Goal: Task Accomplishment & Management: Use online tool/utility

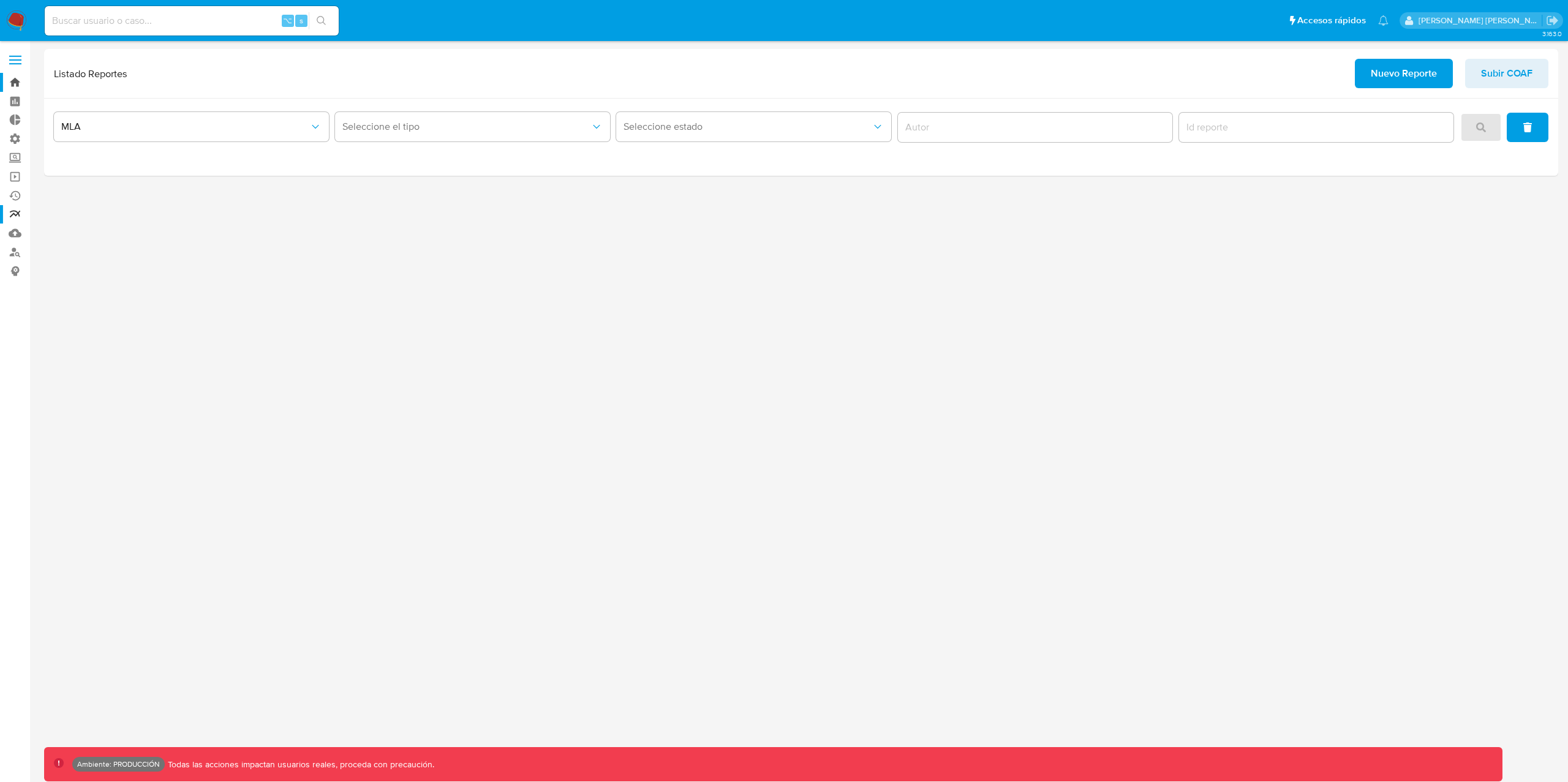
click at [16, 73] on link "Bandeja" at bounding box center [73, 82] width 146 height 19
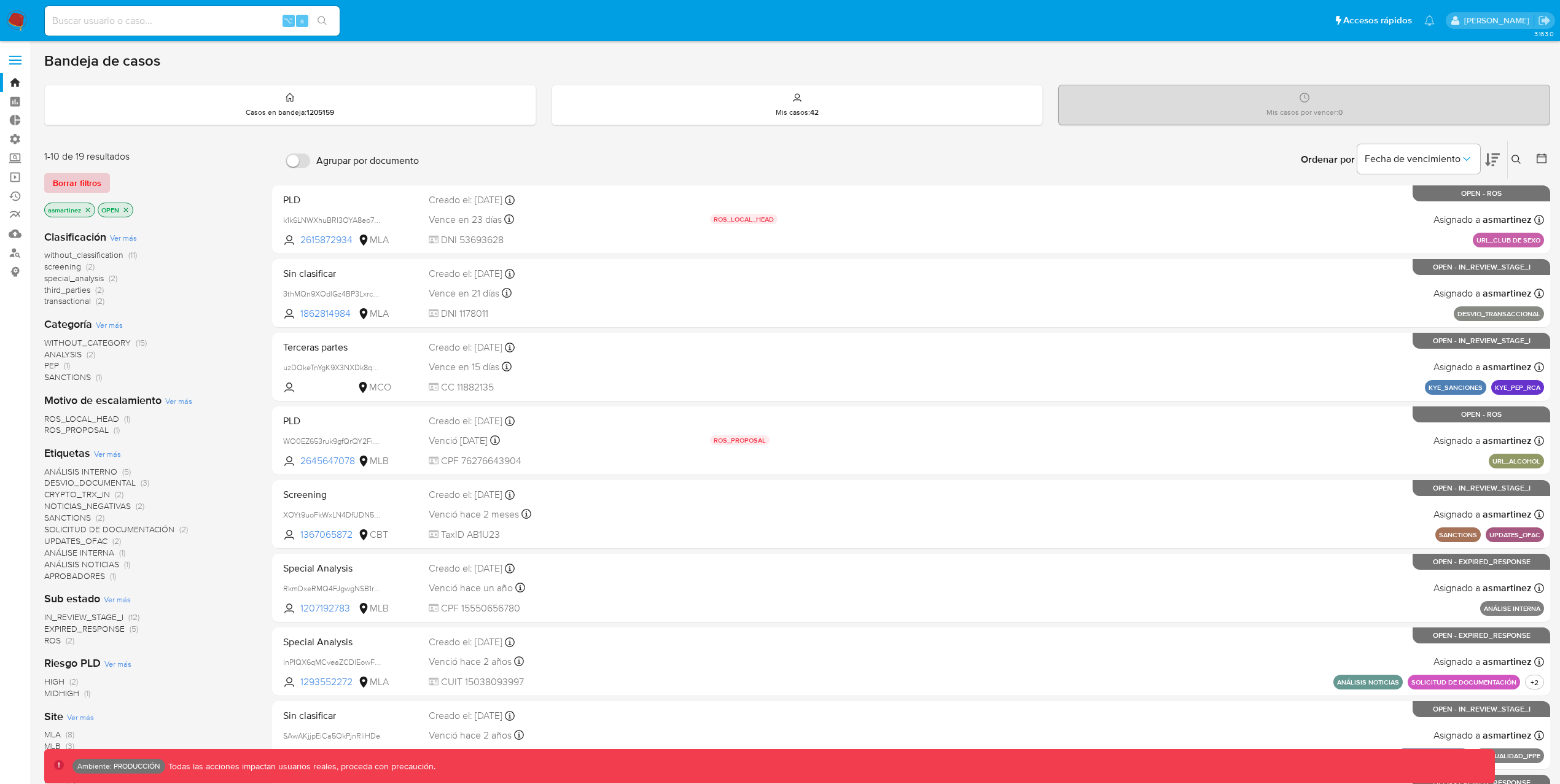
click at [75, 183] on span "Borrar filtros" at bounding box center [76, 183] width 48 height 17
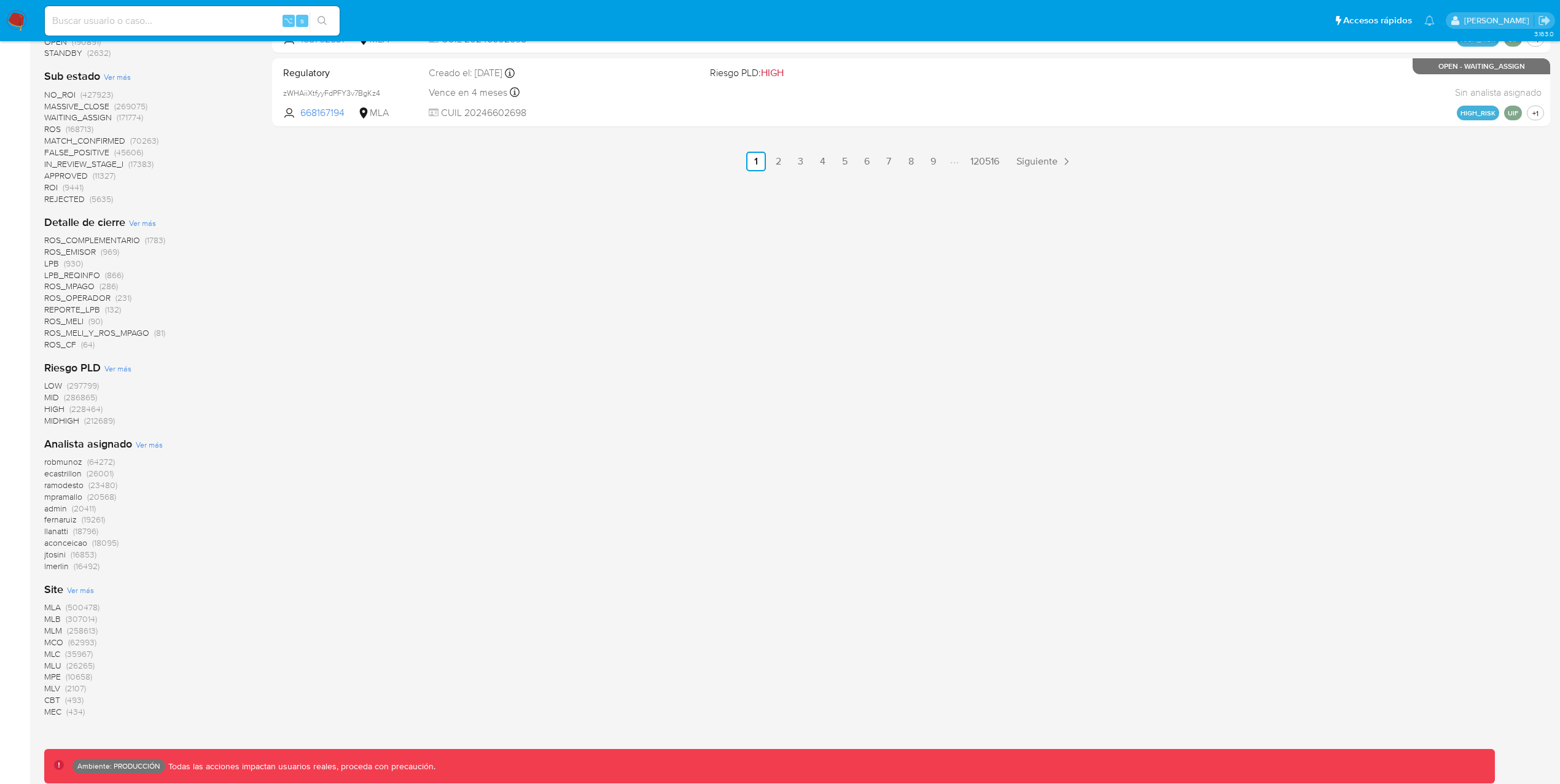
scroll to position [835, 0]
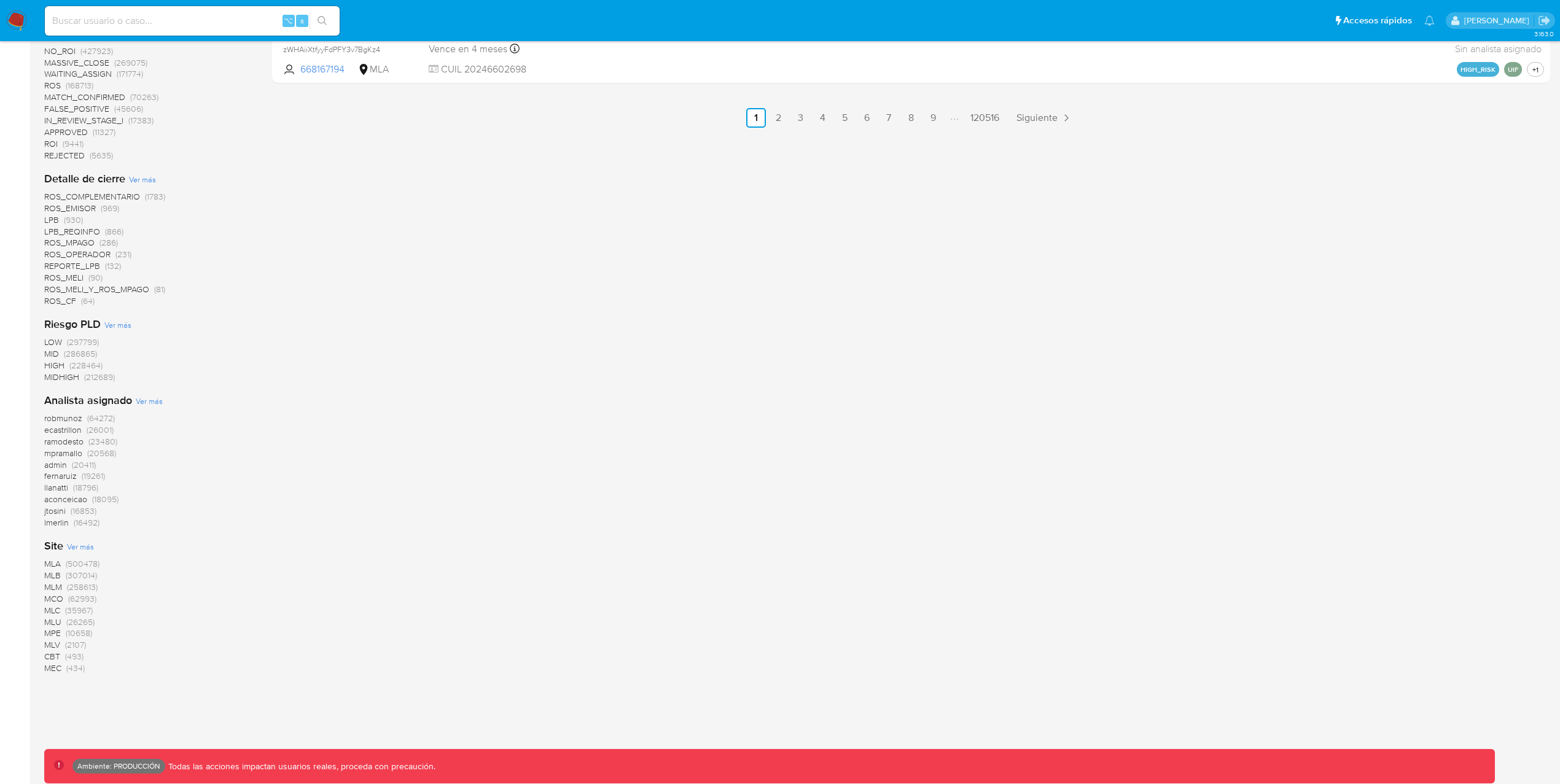
click at [52, 560] on span "MLA" at bounding box center [53, 563] width 17 height 13
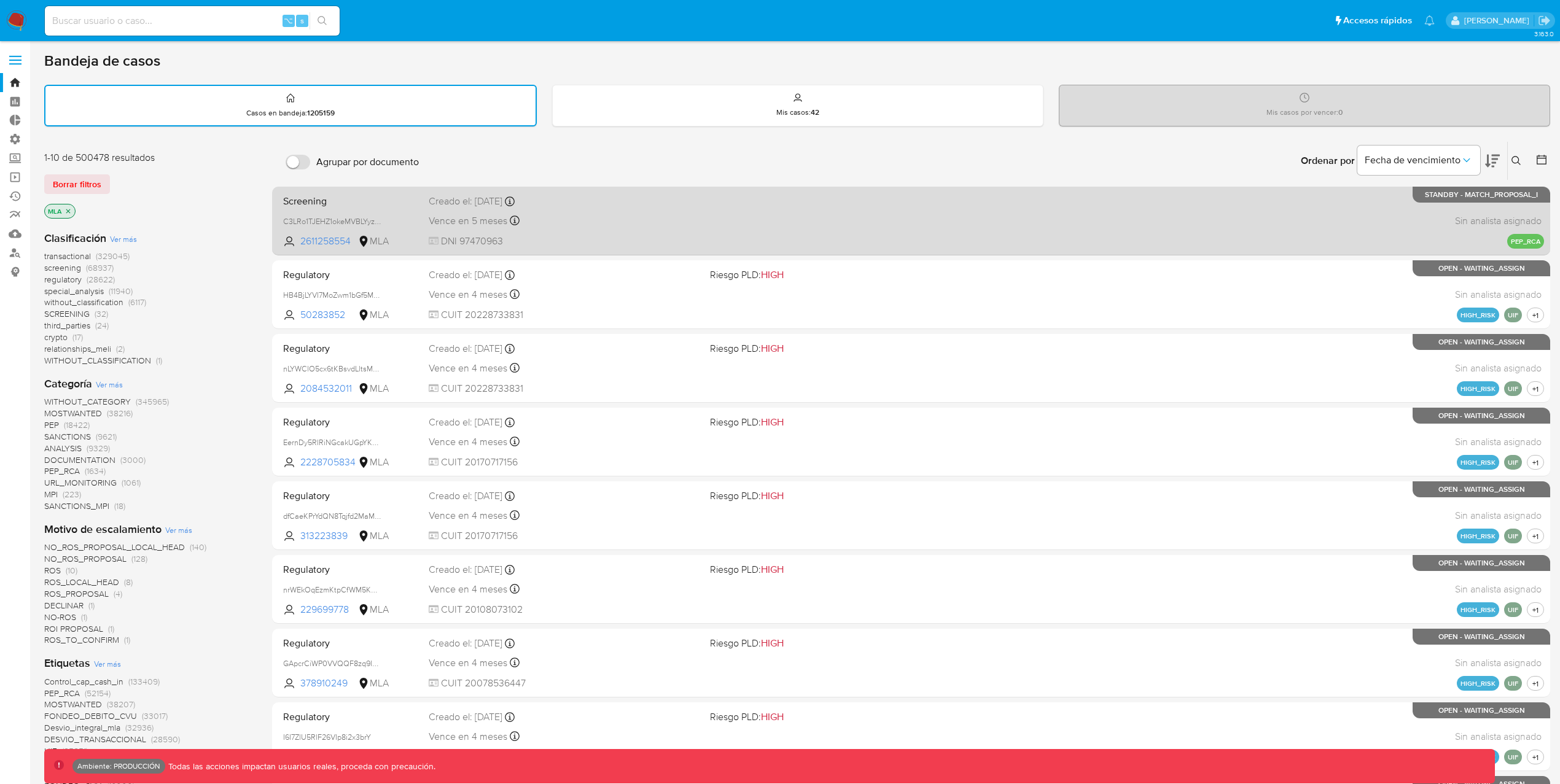
click at [693, 213] on div "Vence en 5 meses Vence el 17/03/2026 10:43:04" at bounding box center [564, 221] width 272 height 17
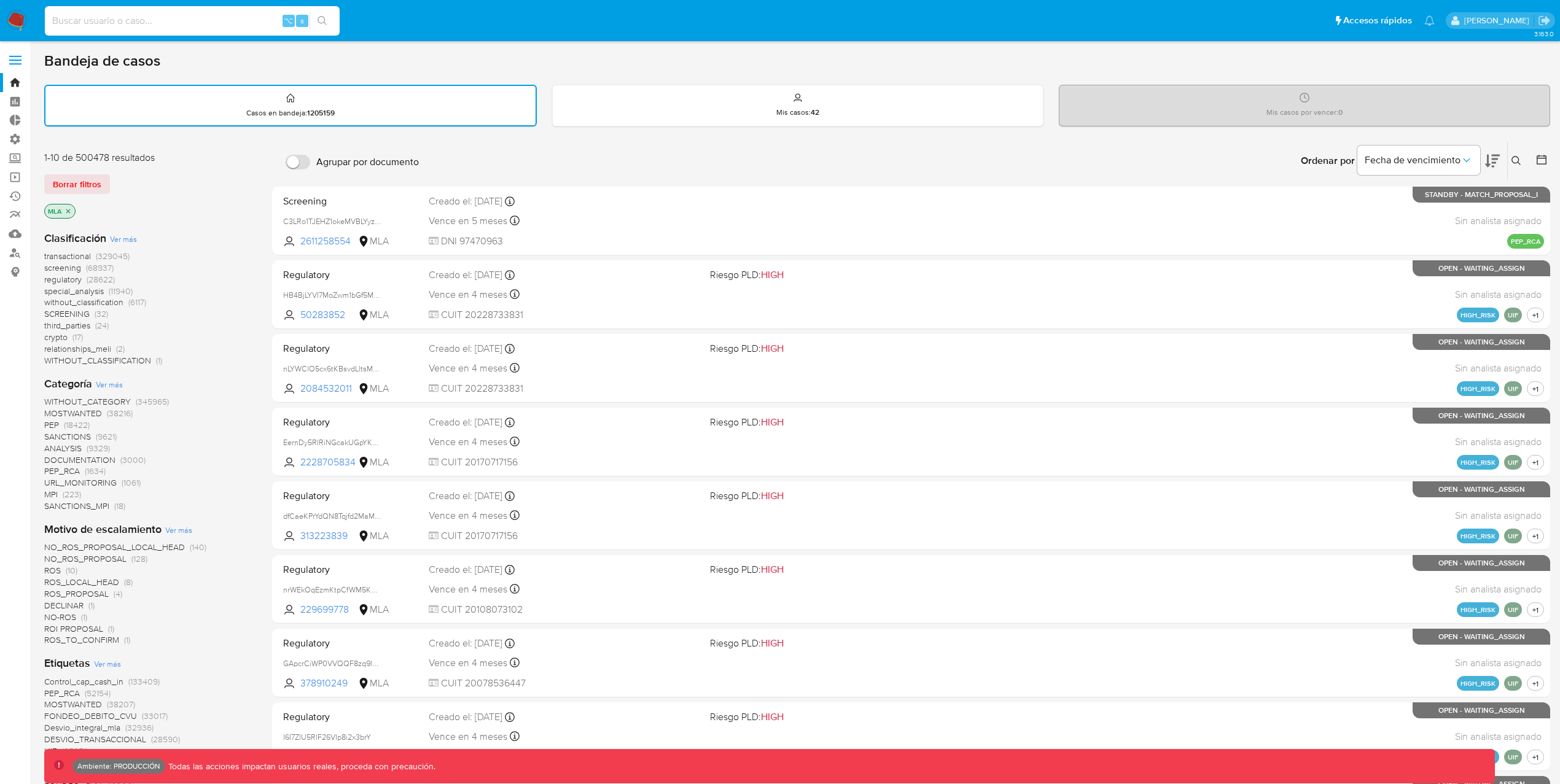
click at [255, 21] on input at bounding box center [192, 20] width 295 height 16
paste input "8epj4FpovvgB5t0TVmghlah9"
type input "8epj4FpovvgB5t0TVmghlah9"
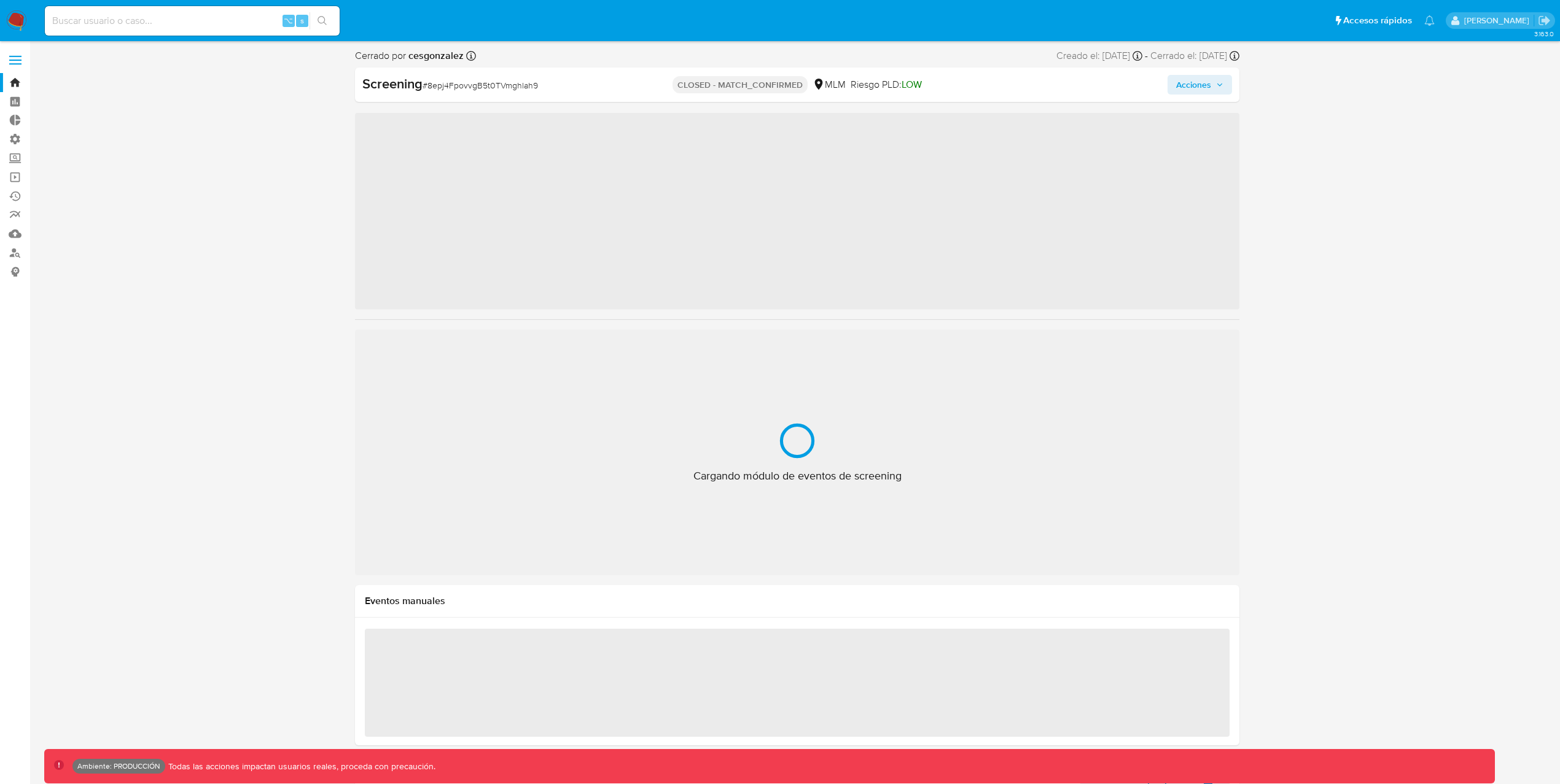
scroll to position [607, 0]
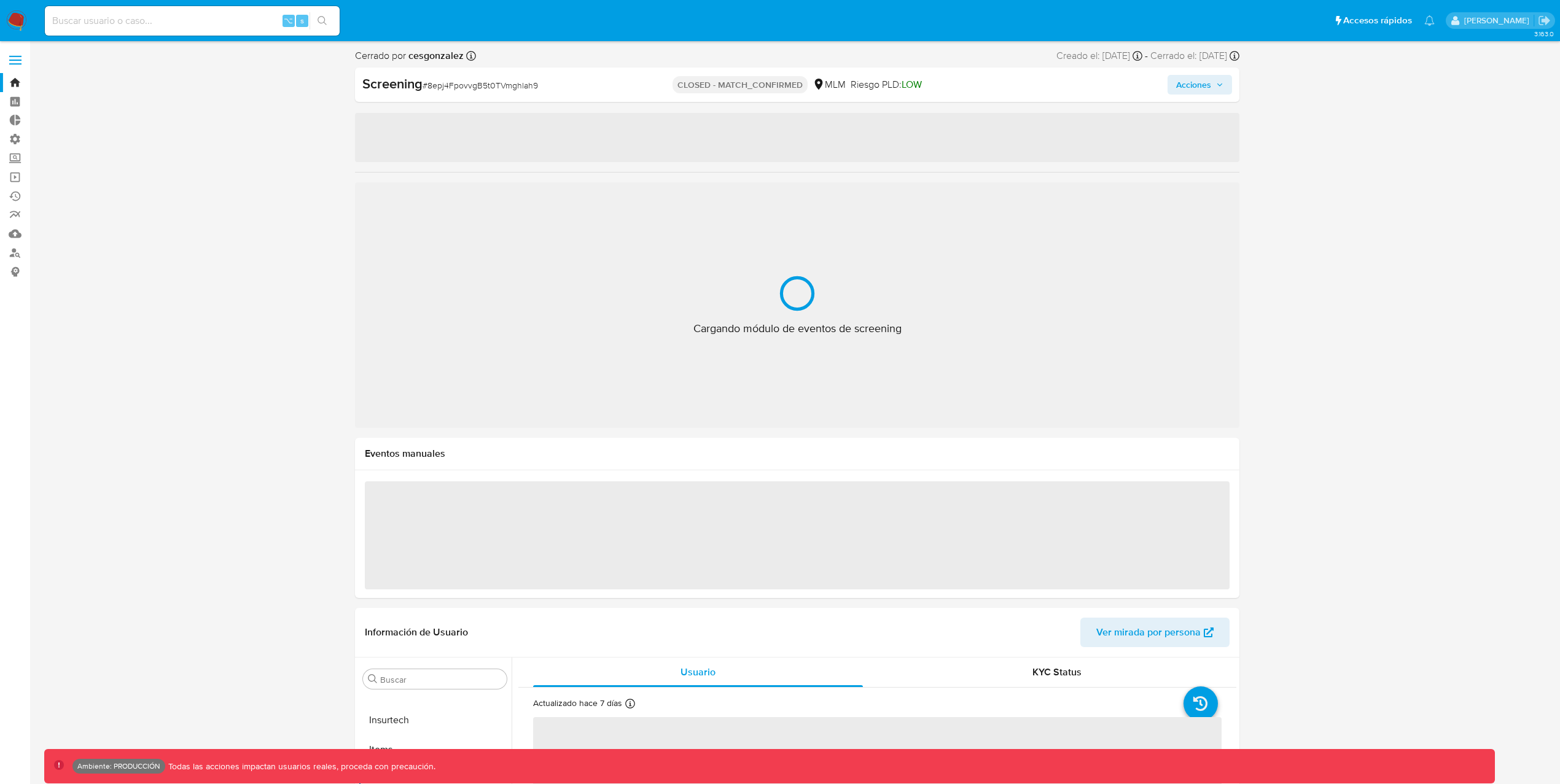
select select "10"
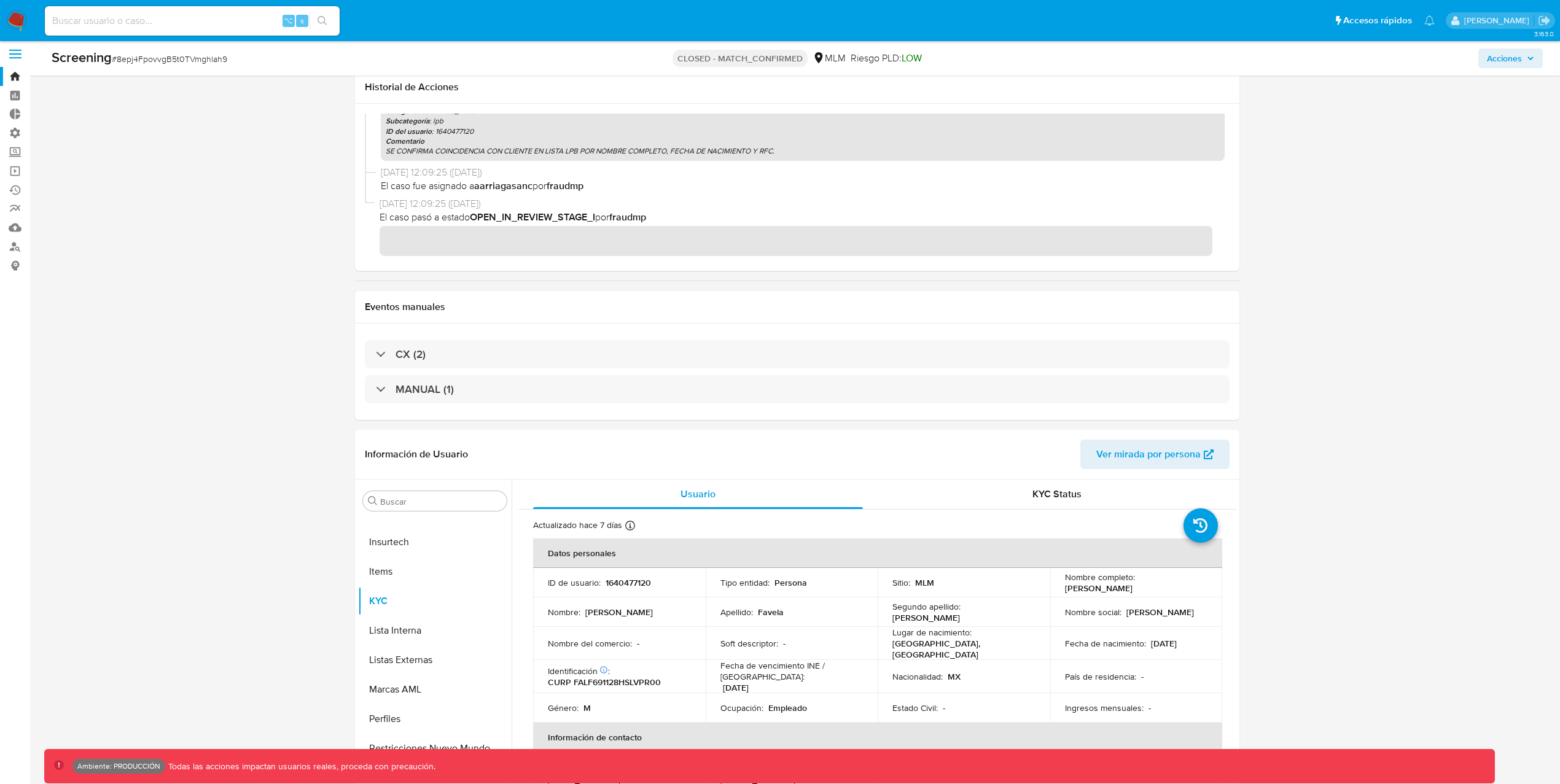
scroll to position [0, 0]
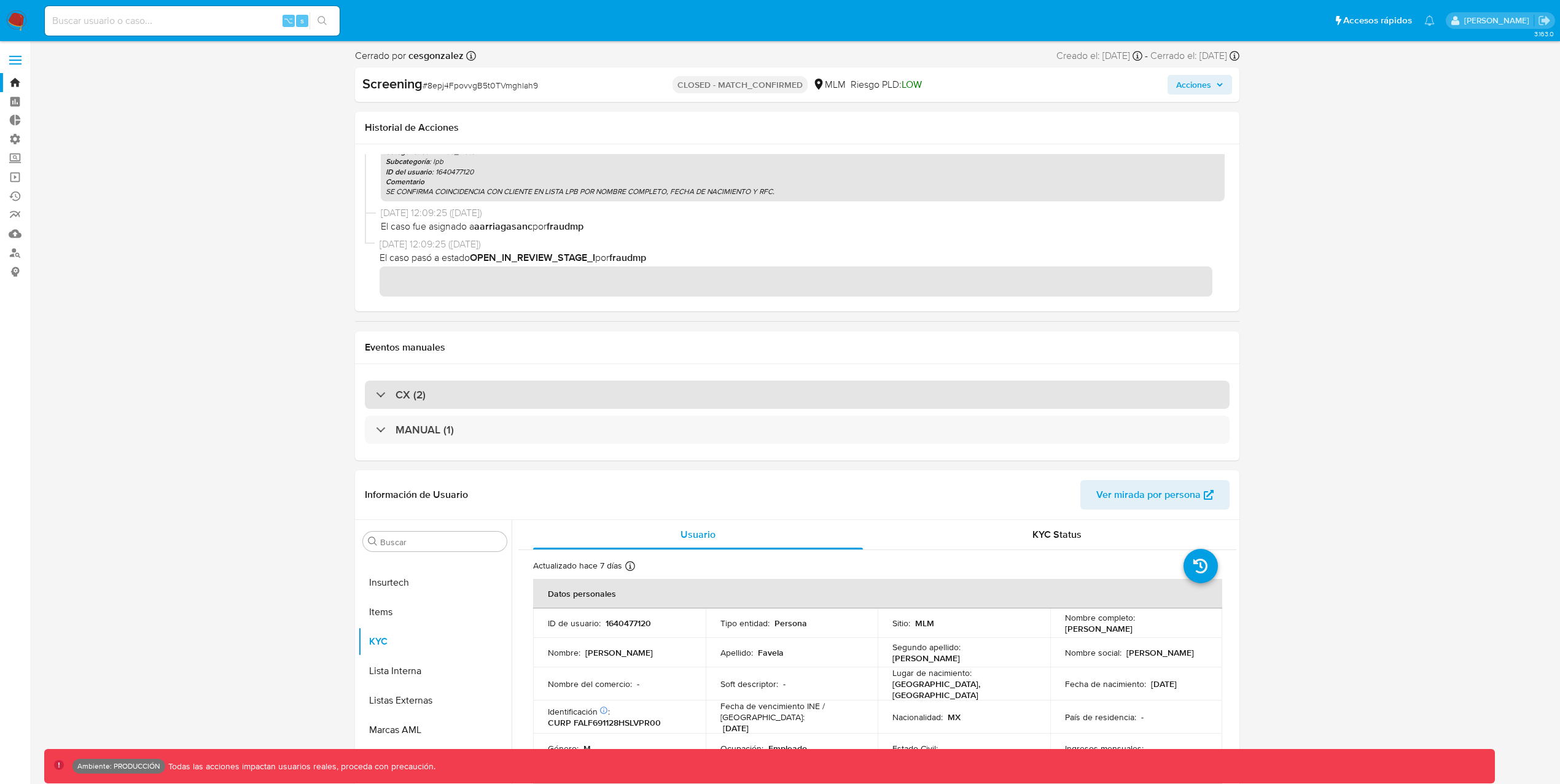
click at [390, 395] on div "CX (2)" at bounding box center [401, 395] width 50 height 14
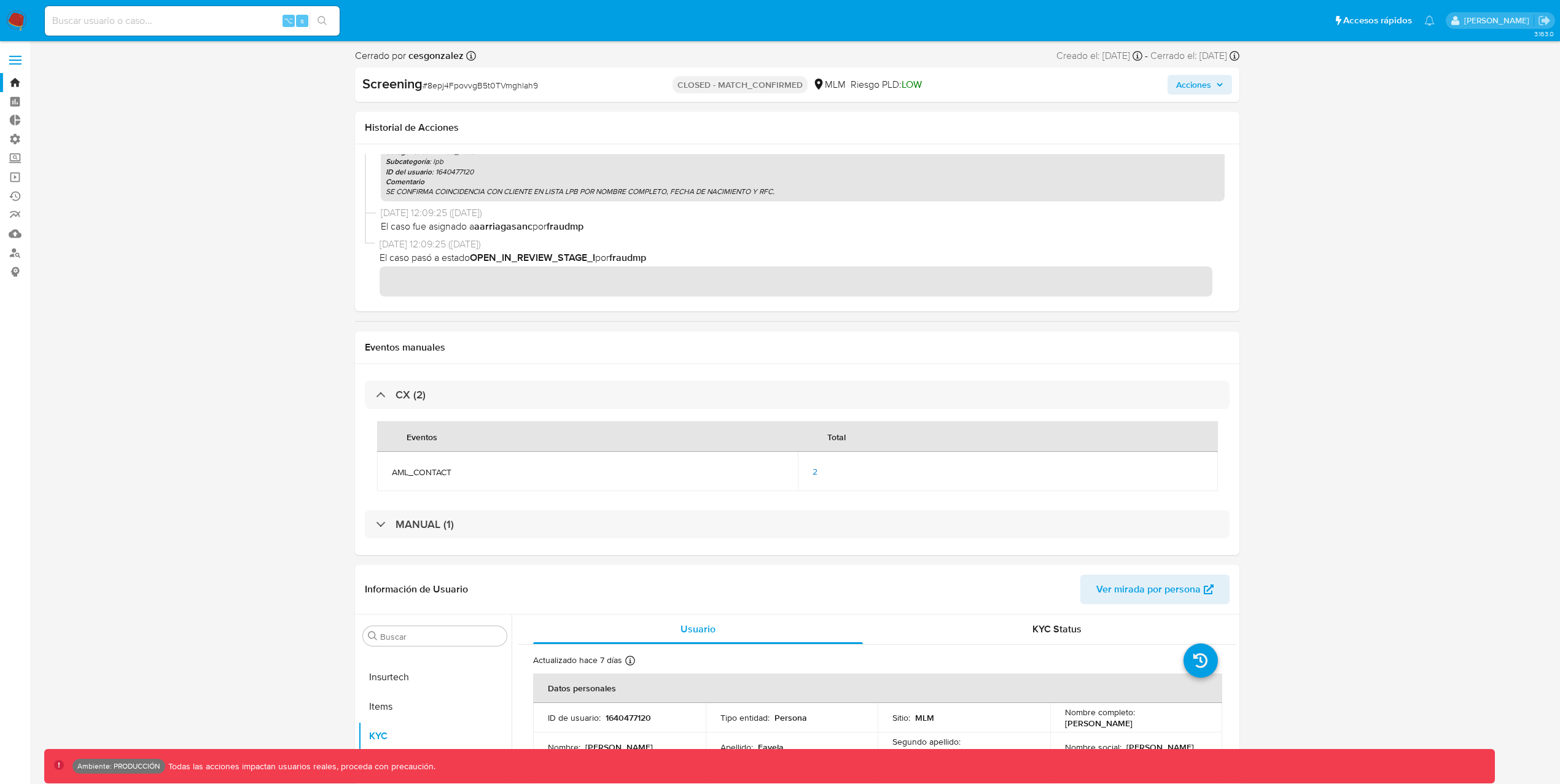
click at [812, 472] on span "2" at bounding box center [815, 472] width 5 height 13
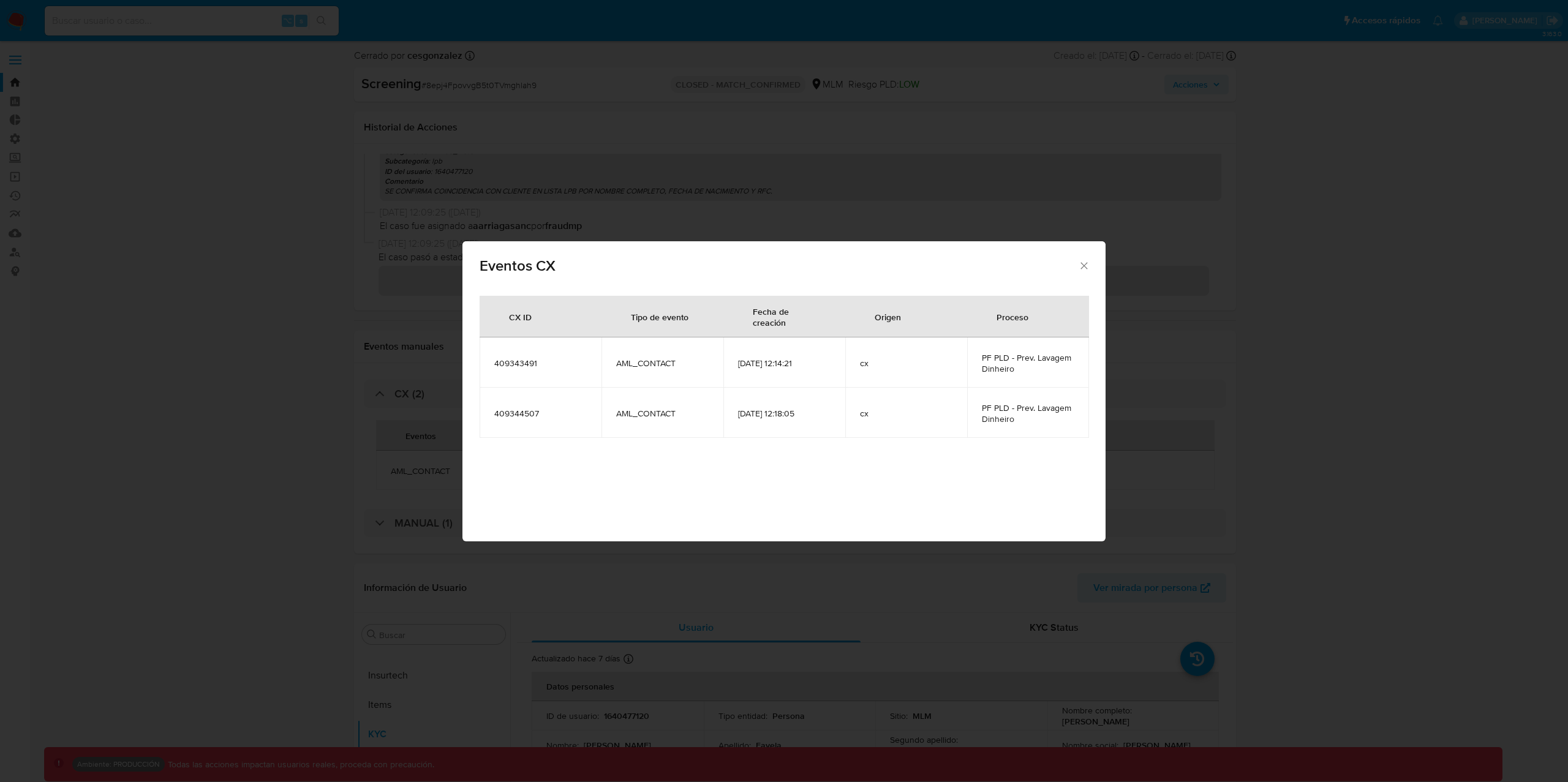
click at [1087, 263] on icon "Cerrar" at bounding box center [1084, 265] width 13 height 13
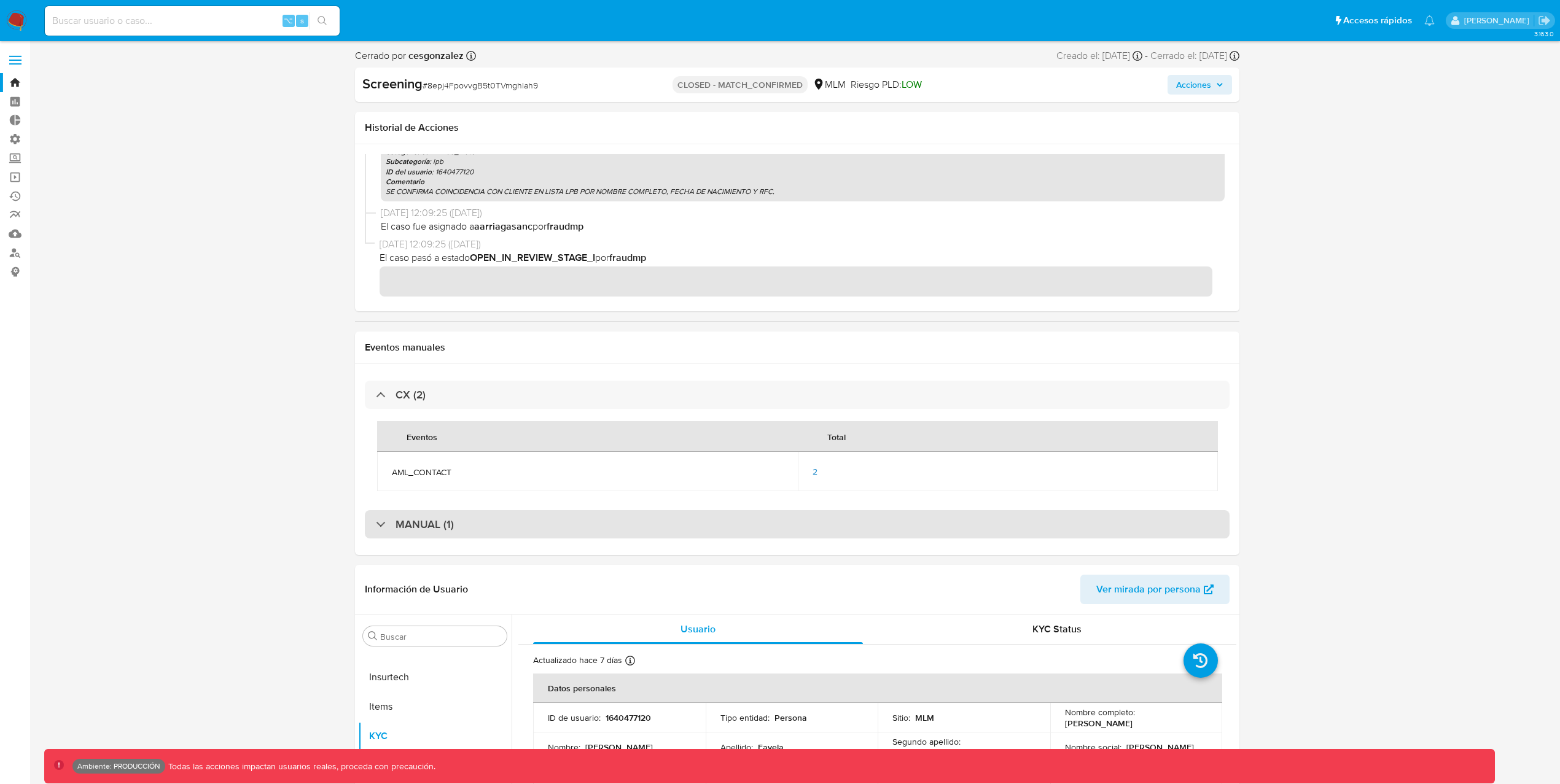
click at [385, 524] on div "MANUAL (1)" at bounding box center [415, 524] width 78 height 14
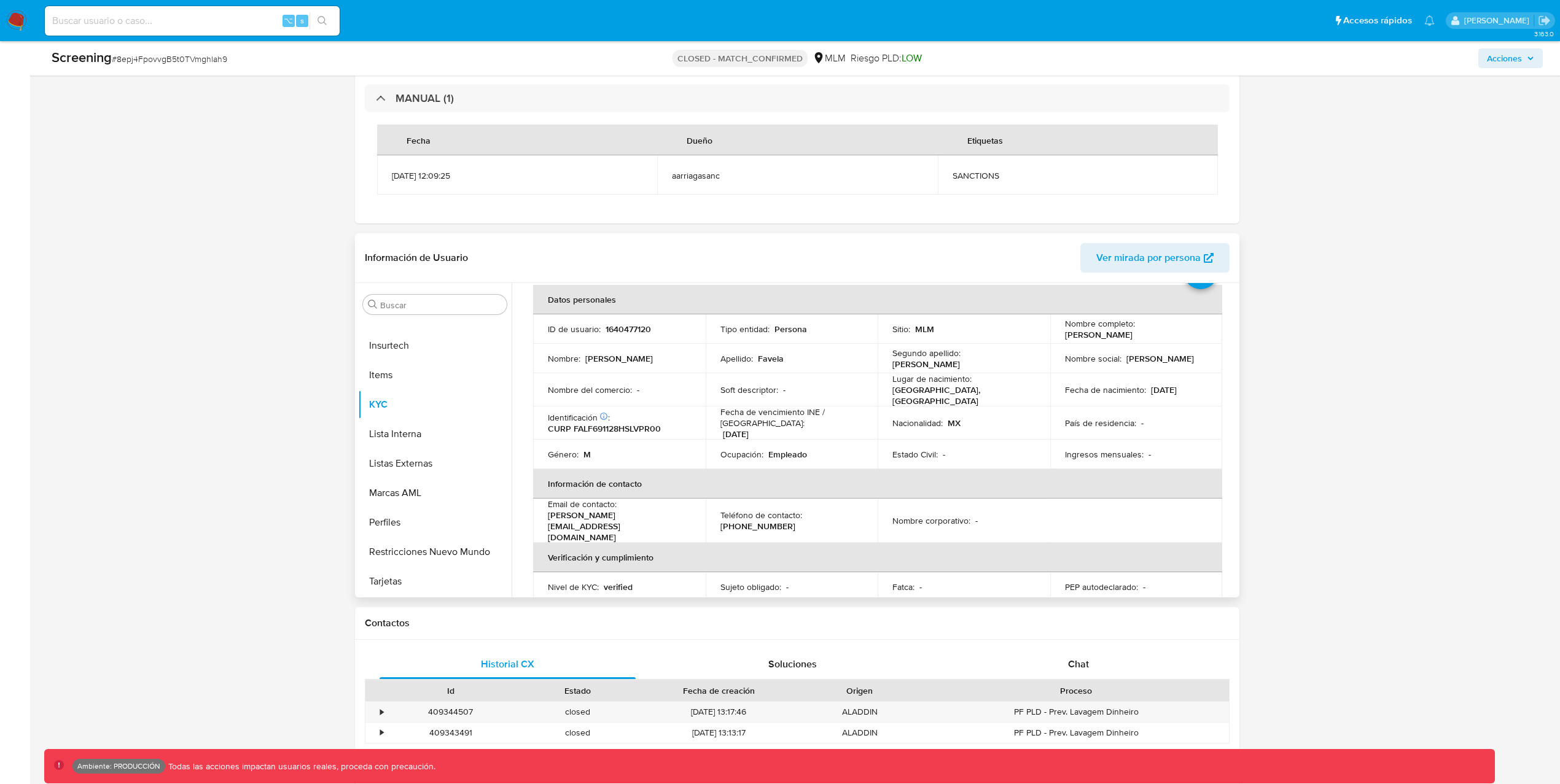
scroll to position [423, 0]
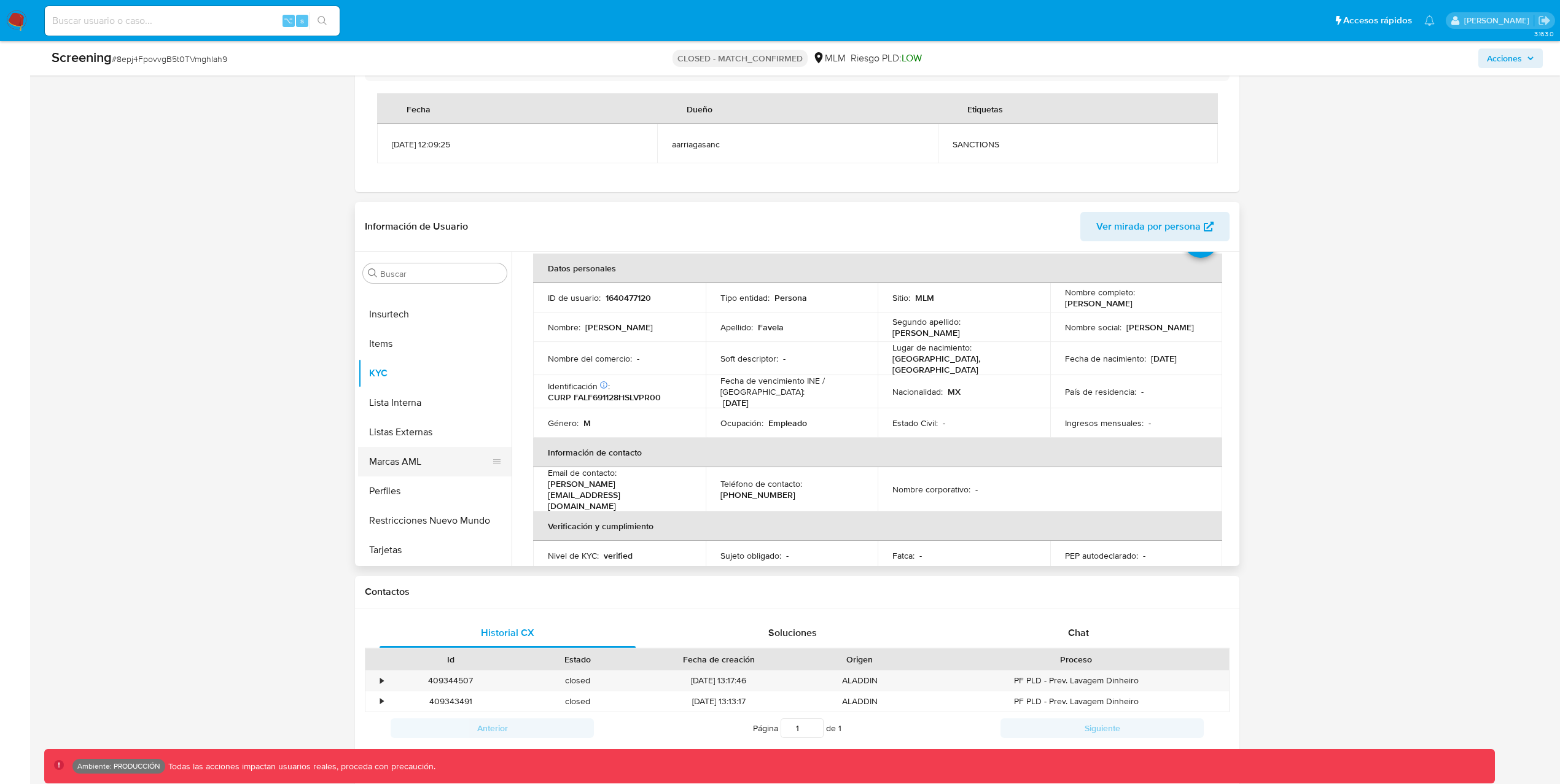
click at [379, 456] on button "Marcas AML" at bounding box center [430, 461] width 144 height 30
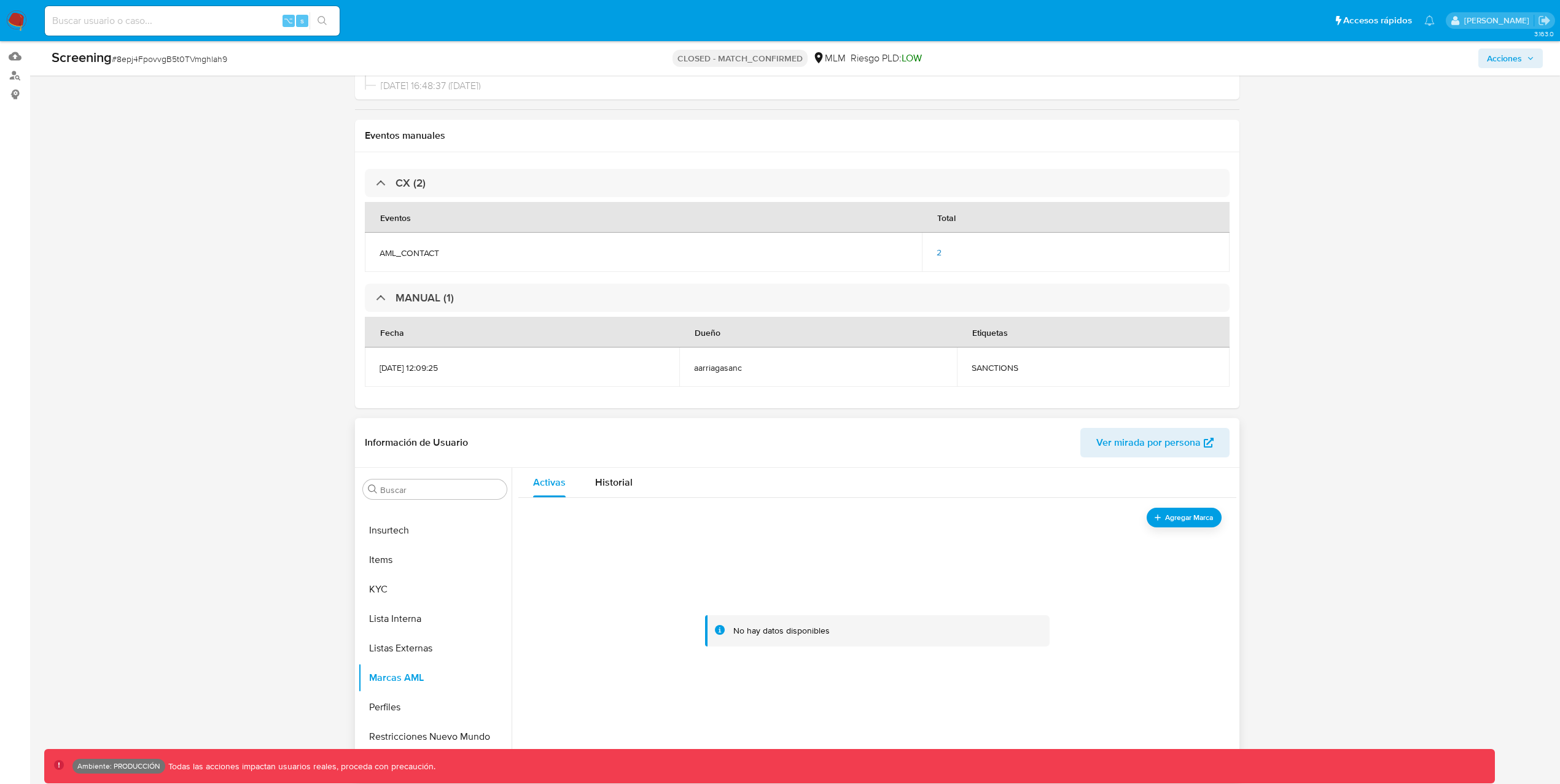
scroll to position [248, 0]
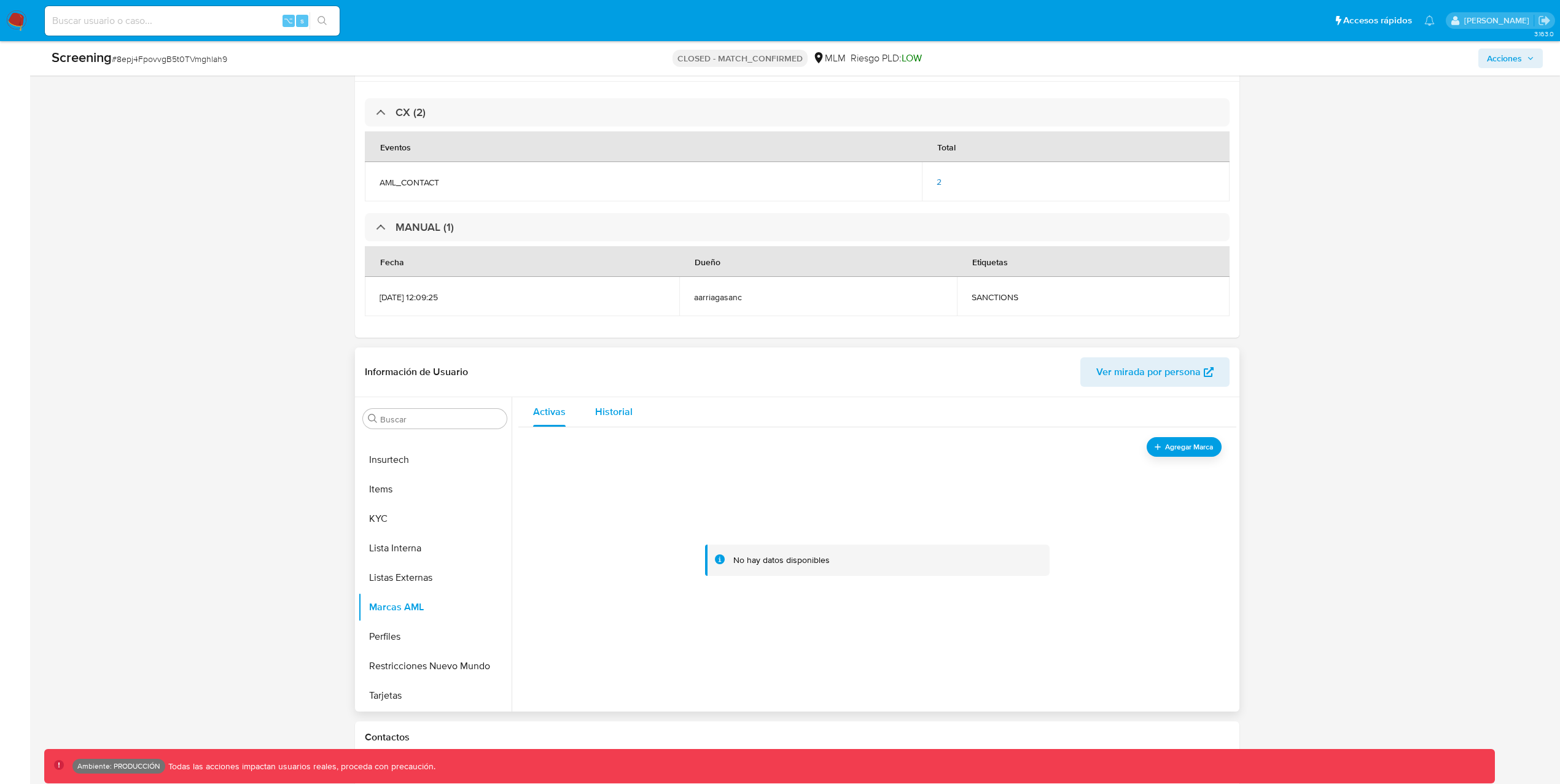
click at [618, 409] on span "Historial" at bounding box center [614, 411] width 37 height 14
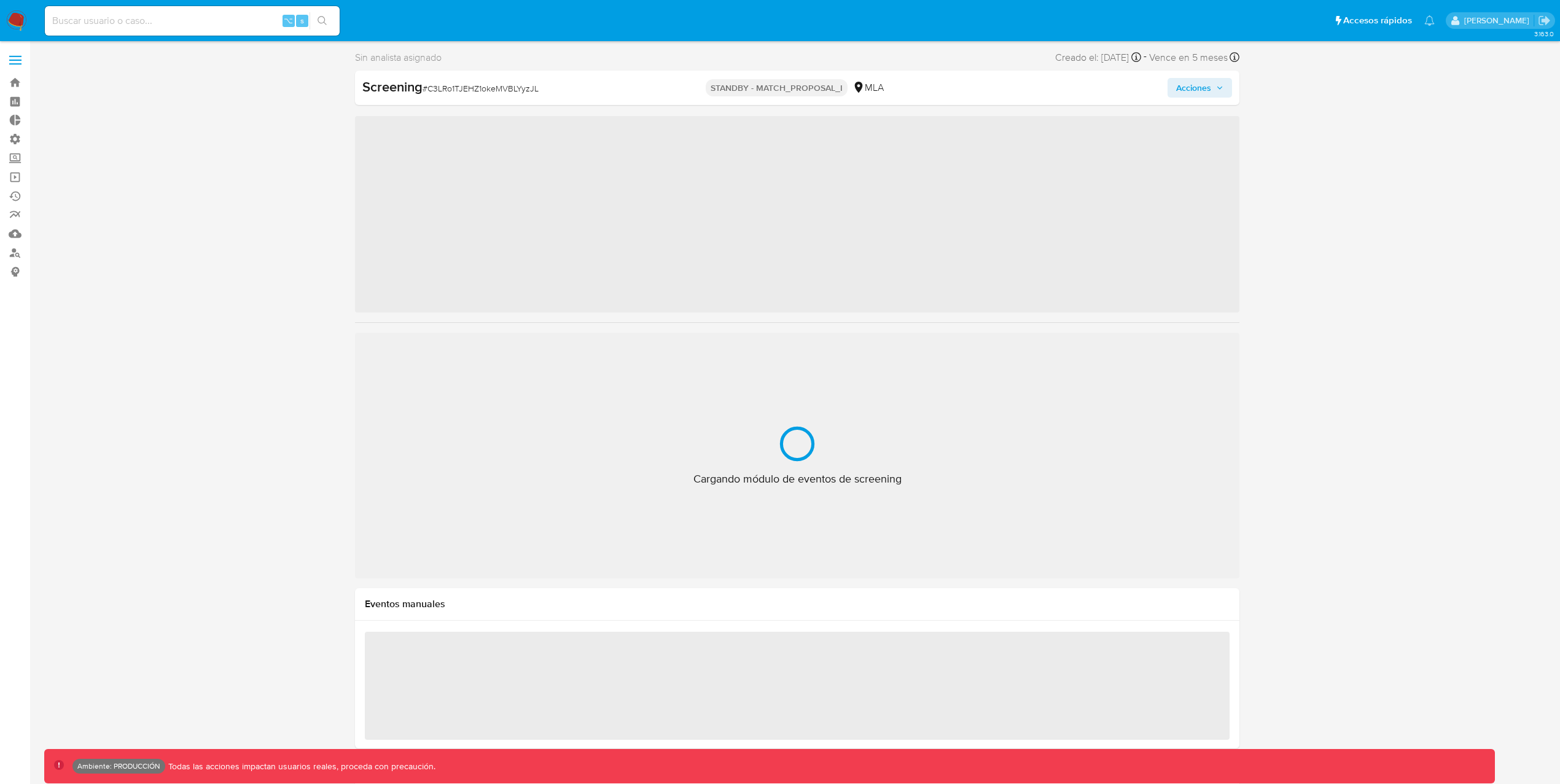
scroll to position [666, 0]
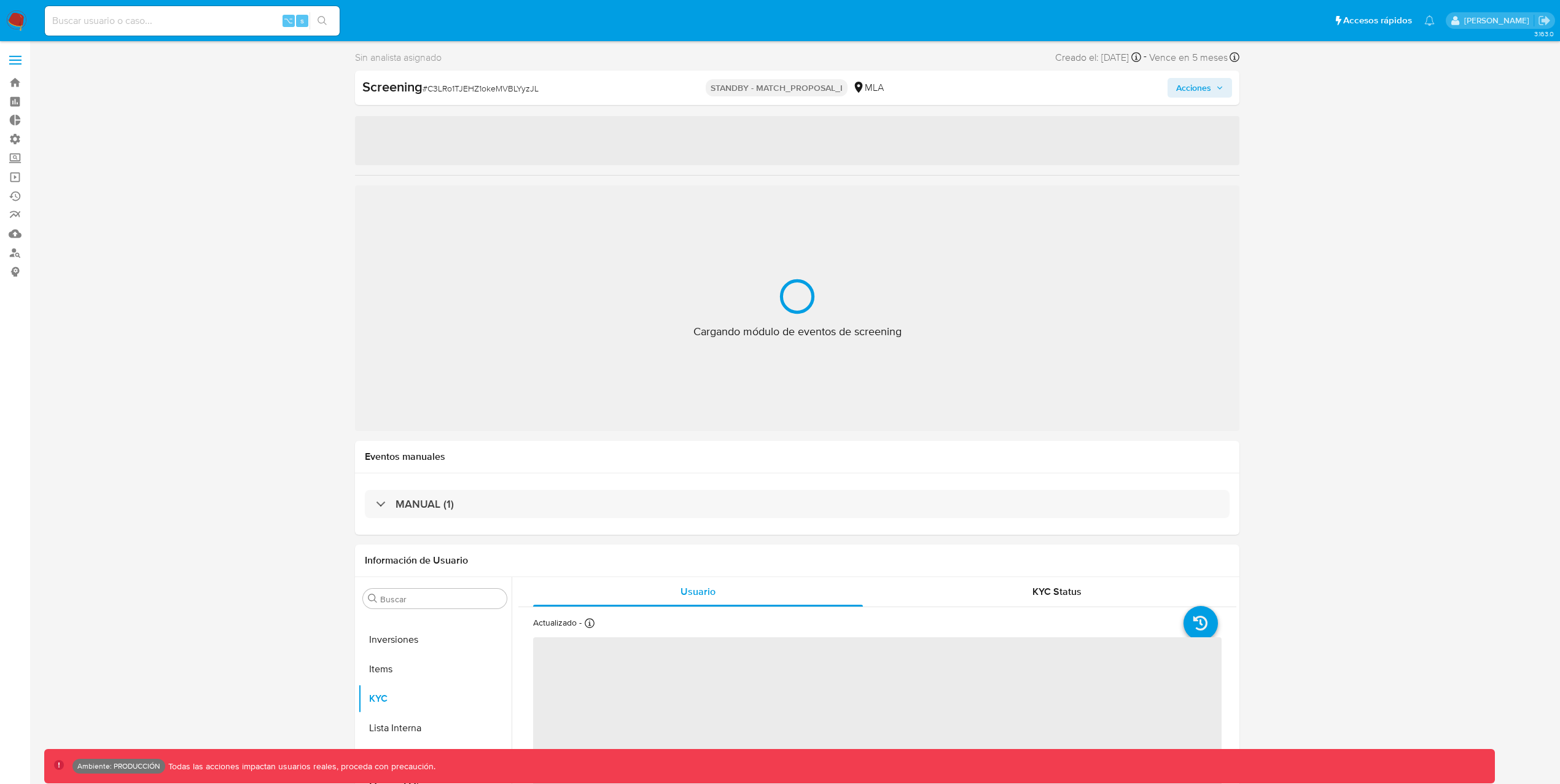
select select "10"
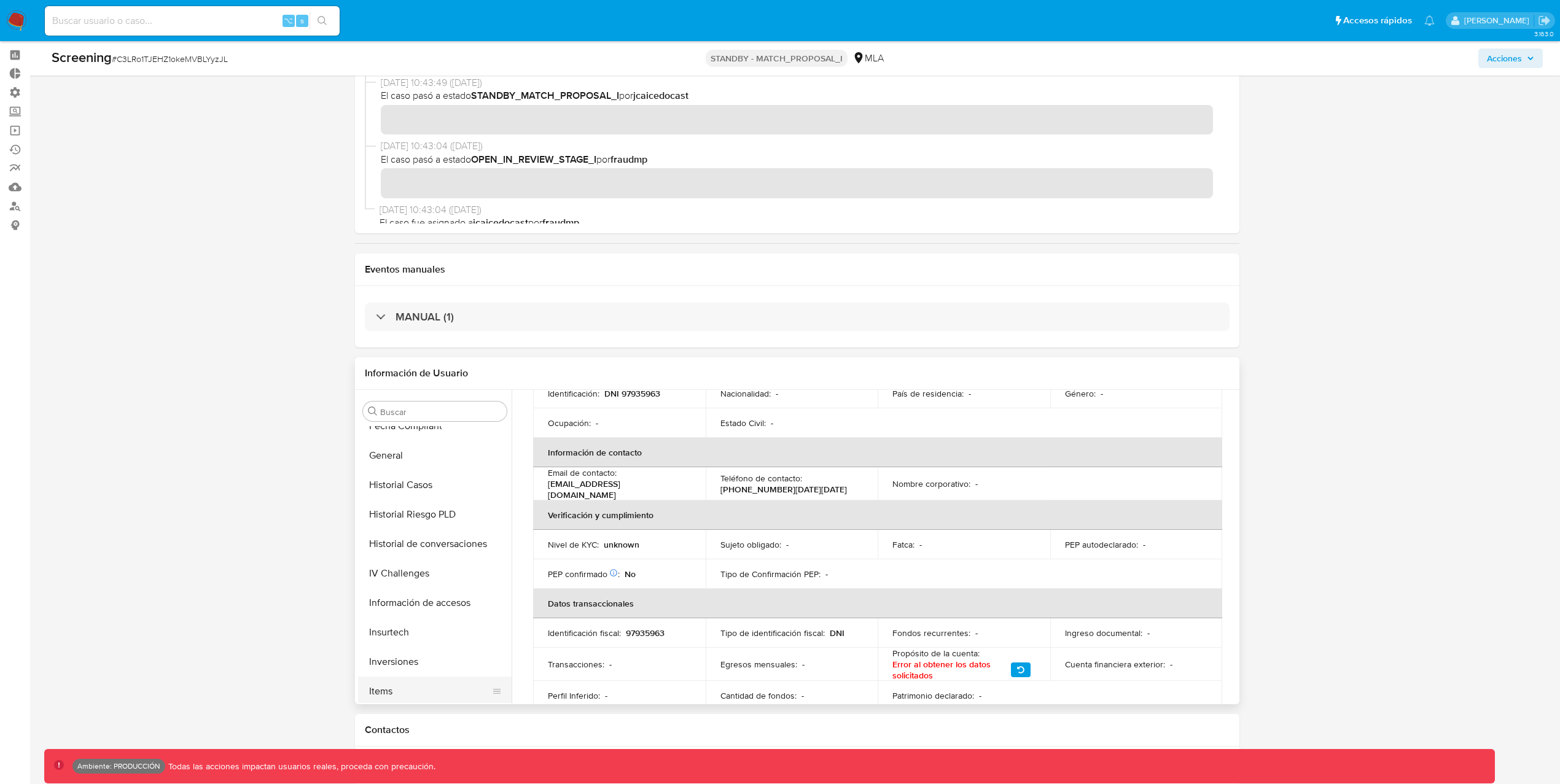
scroll to position [445, 0]
click at [427, 498] on button "Historial Casos" at bounding box center [430, 496] width 144 height 30
